Goal: Book appointment/travel/reservation

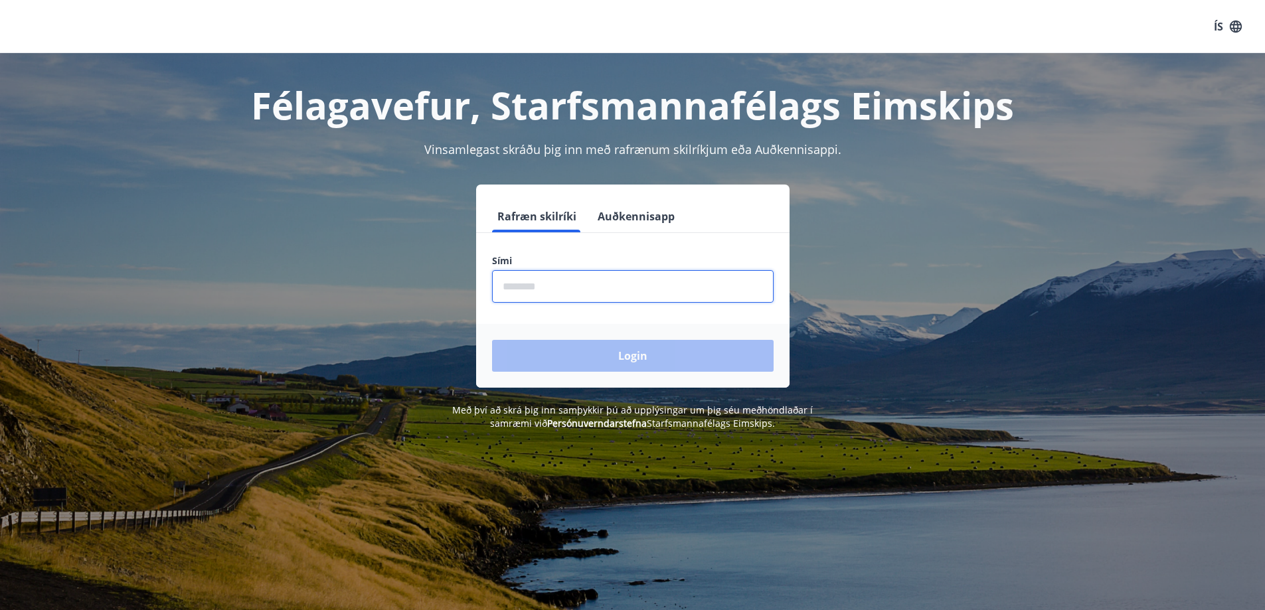
click at [568, 277] on input "phone" at bounding box center [632, 286] width 281 height 33
type input "********"
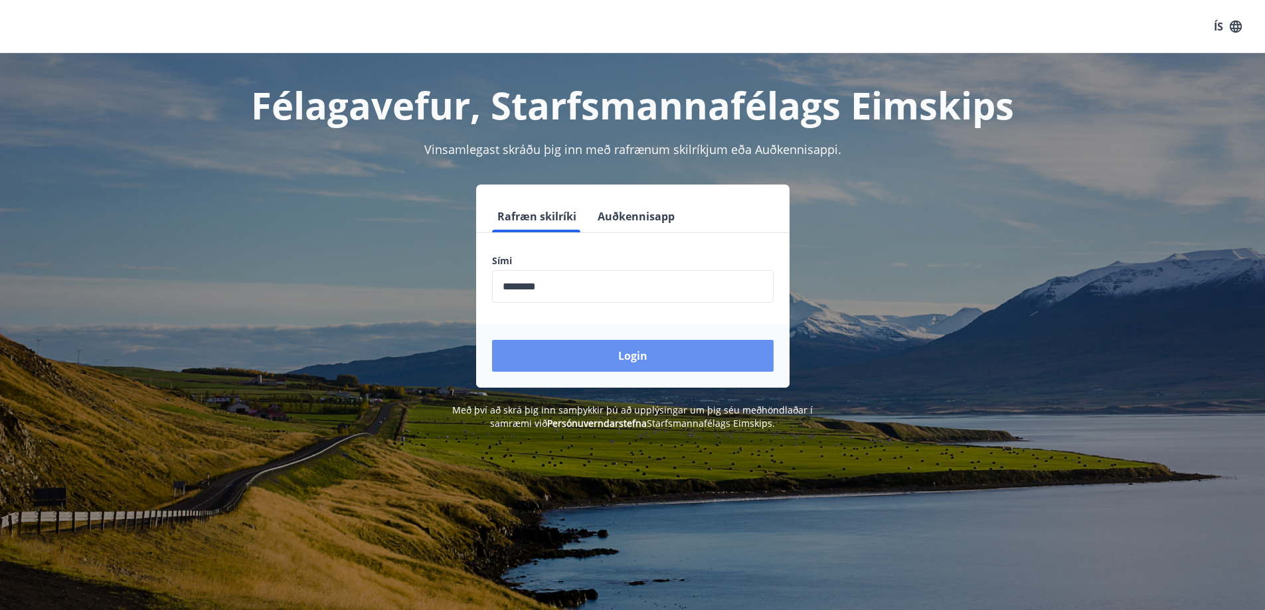
click at [614, 354] on button "Login" at bounding box center [632, 356] width 281 height 32
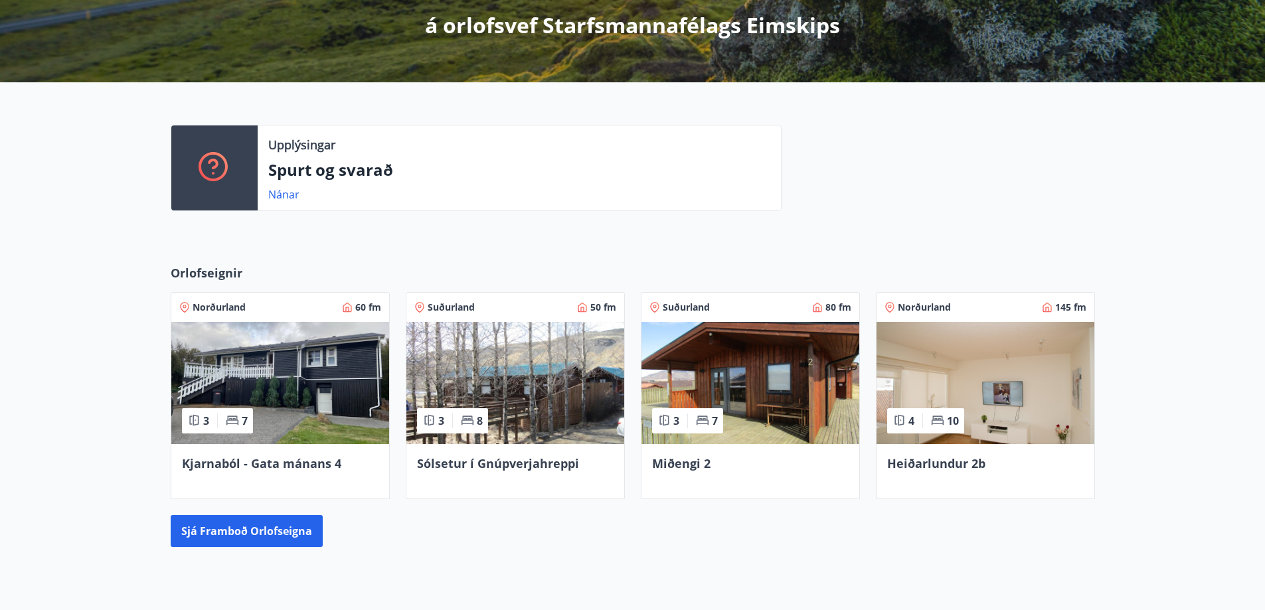
scroll to position [239, 0]
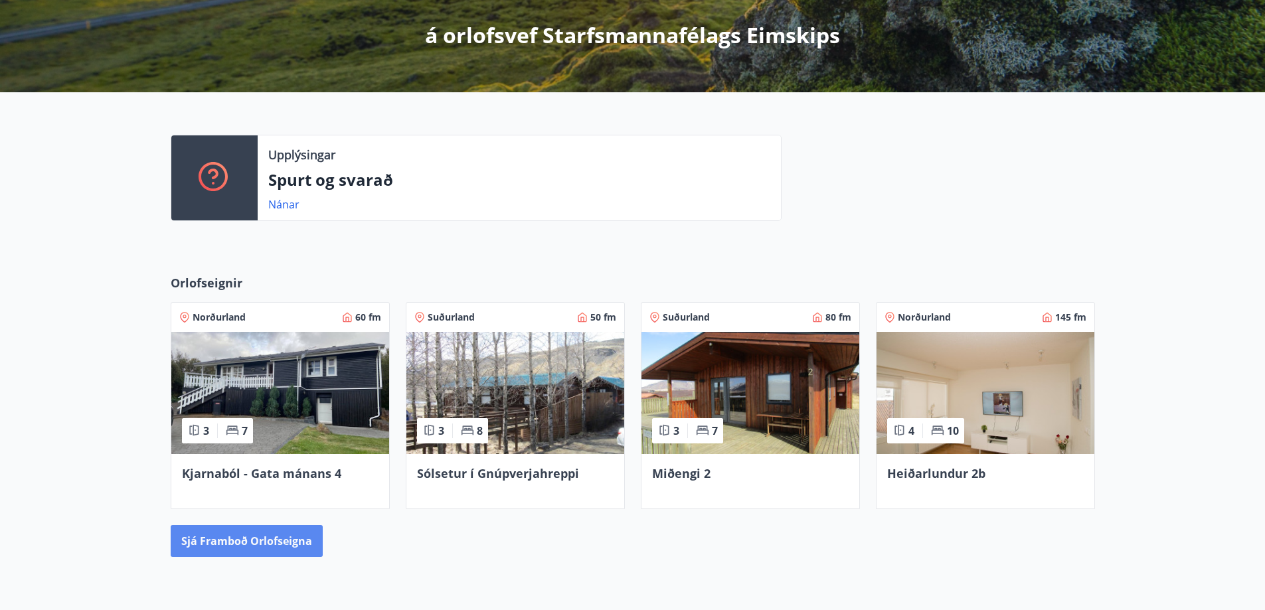
click at [259, 538] on button "Sjá framboð orlofseigna" at bounding box center [247, 541] width 152 height 32
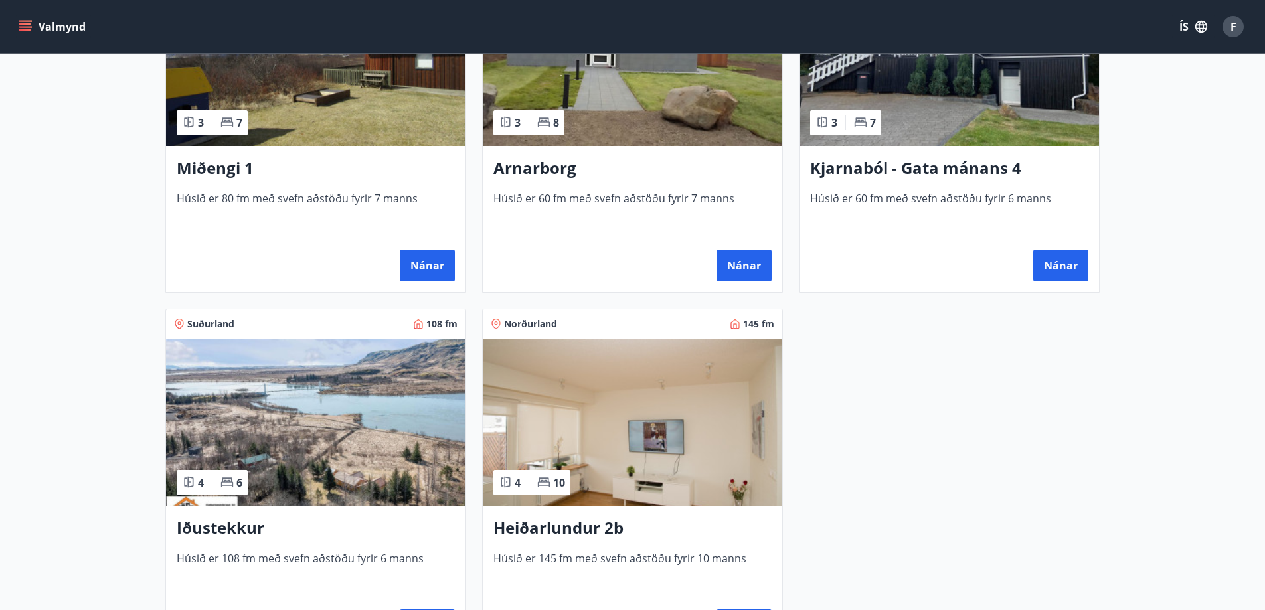
scroll to position [730, 0]
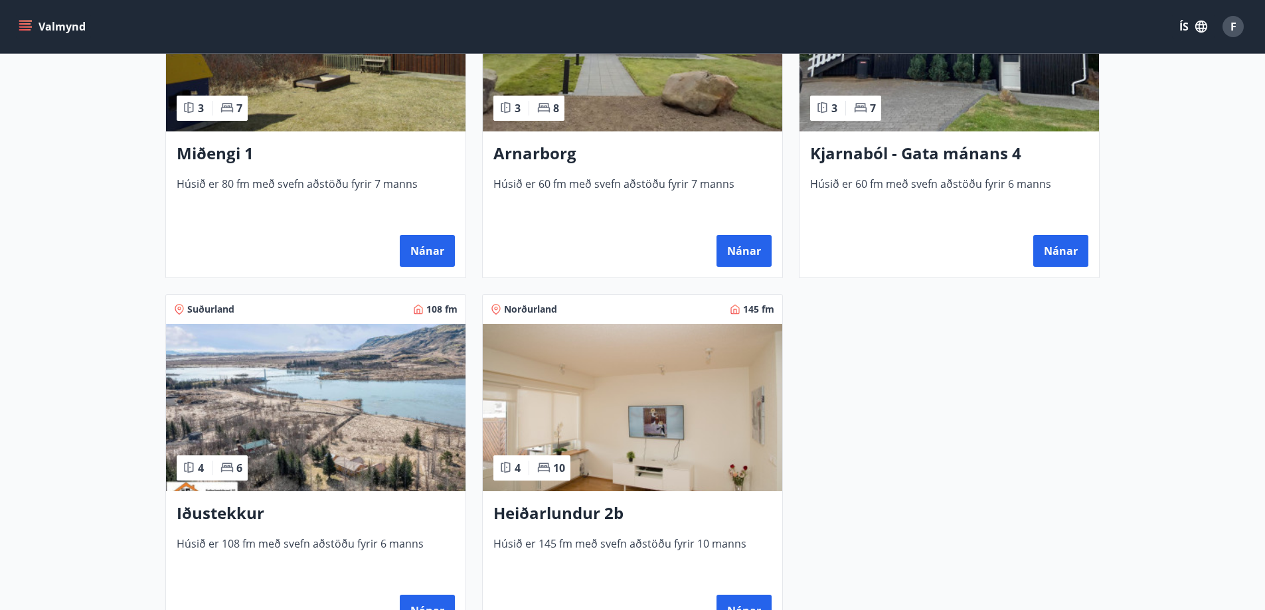
click at [320, 388] on img at bounding box center [315, 407] width 299 height 167
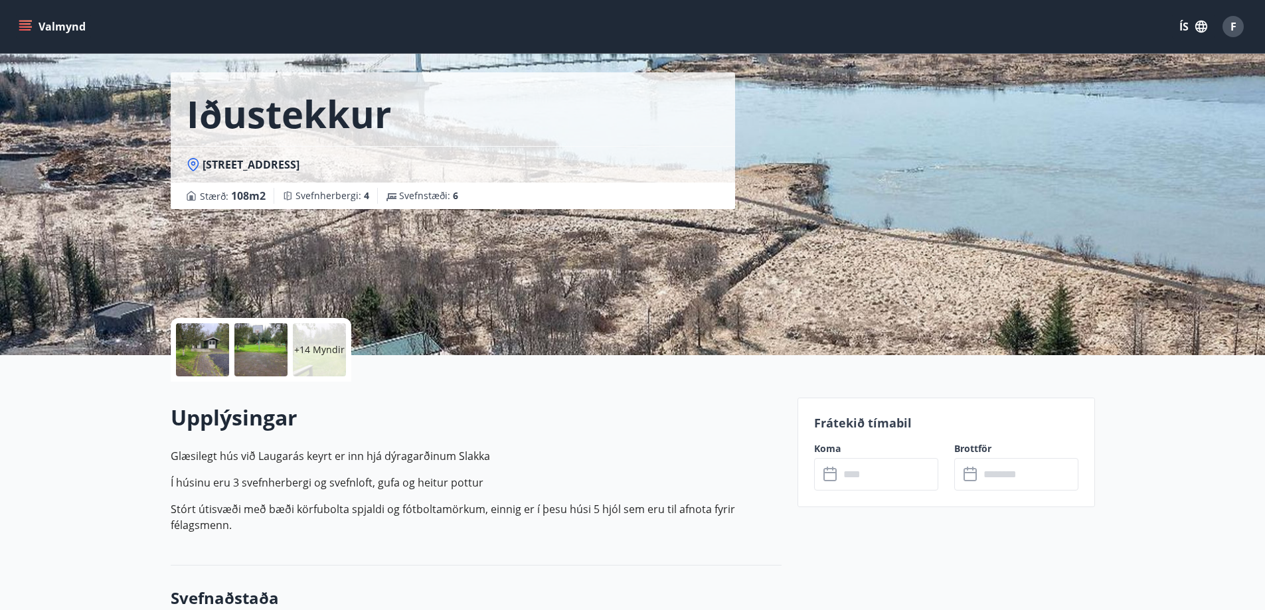
scroll to position [66, 0]
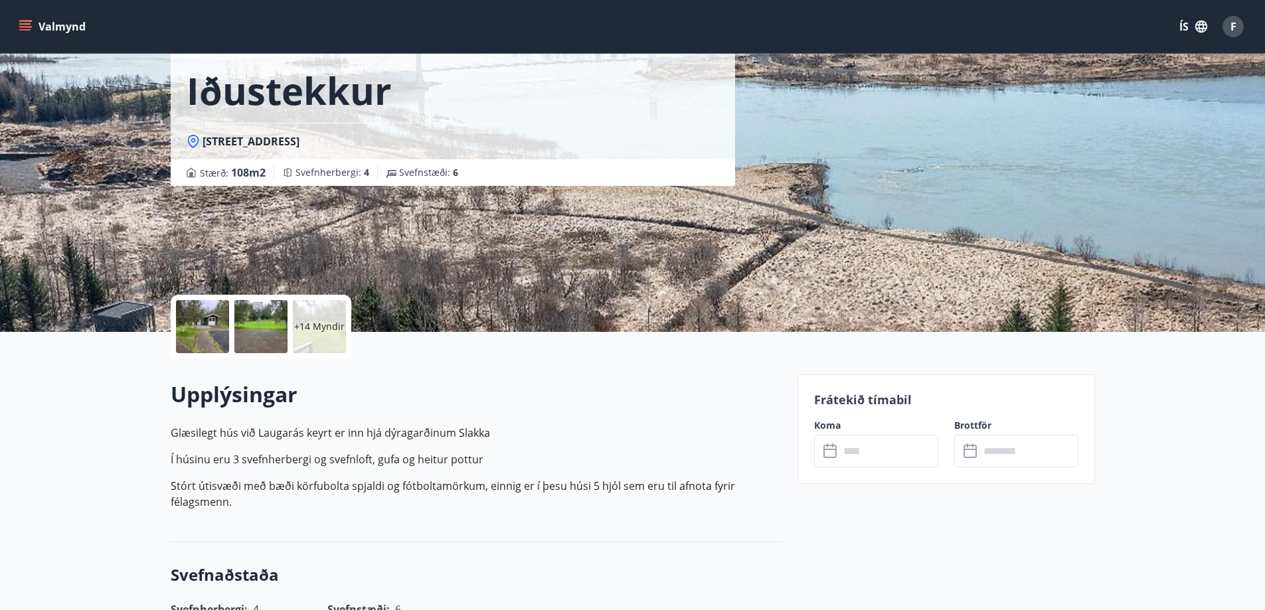
click at [889, 449] on input "text" at bounding box center [888, 451] width 99 height 33
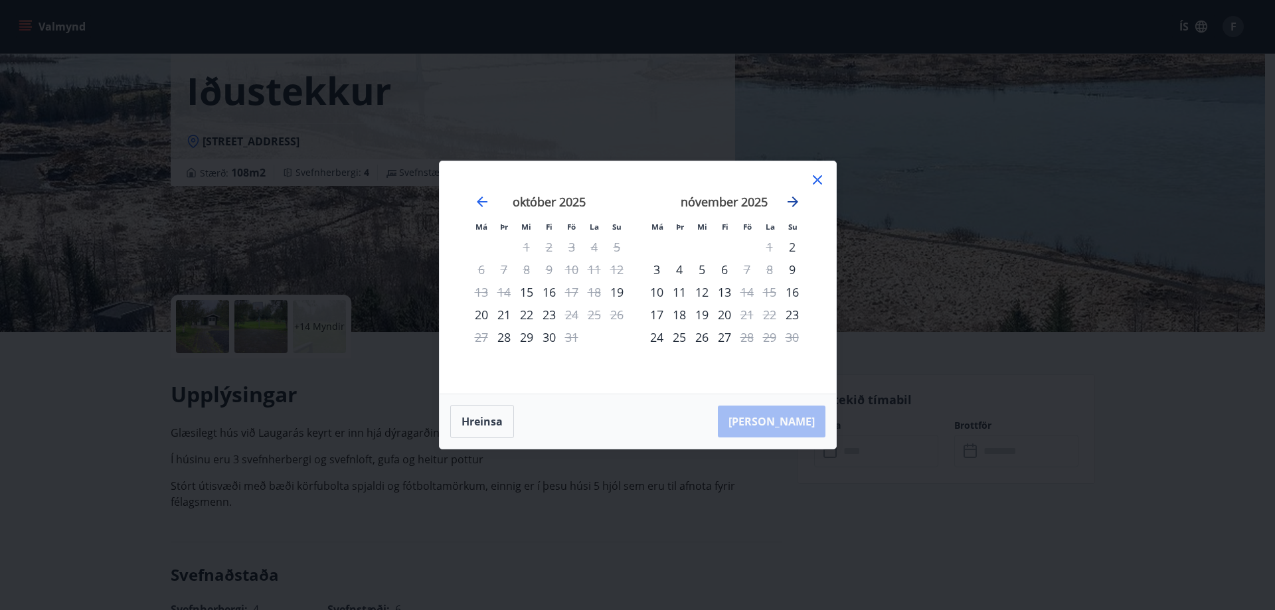
click at [799, 200] on icon "Move forward to switch to the next month." at bounding box center [793, 202] width 16 height 16
click at [796, 203] on icon "Move forward to switch to the next month." at bounding box center [792, 201] width 11 height 11
click at [821, 181] on icon at bounding box center [817, 180] width 16 height 16
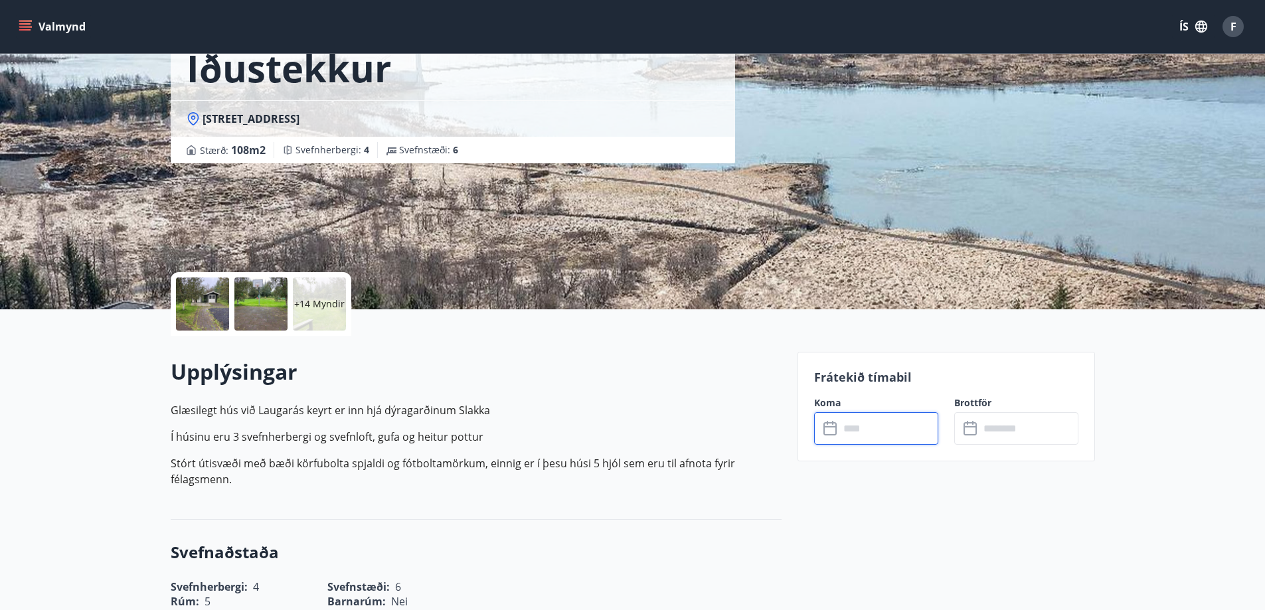
scroll to position [0, 0]
